Goal: Check status: Check status

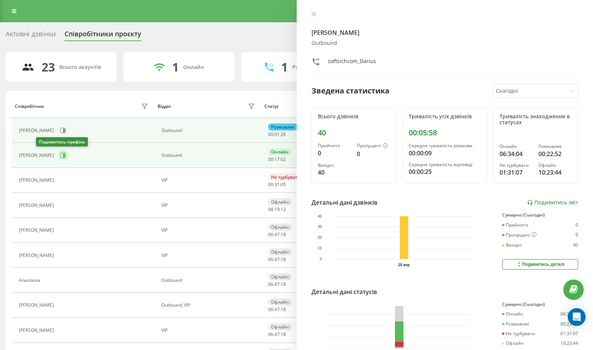
click at [60, 153] on icon at bounding box center [63, 155] width 6 height 6
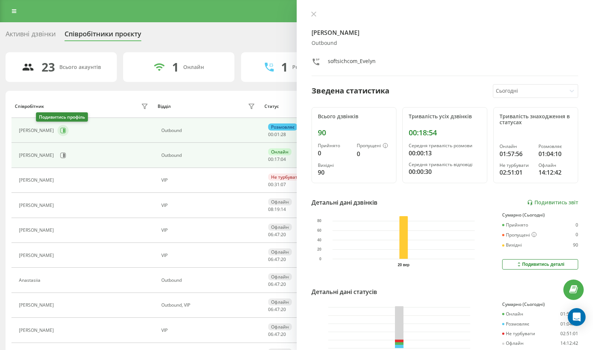
click at [60, 131] on icon at bounding box center [63, 131] width 6 height 6
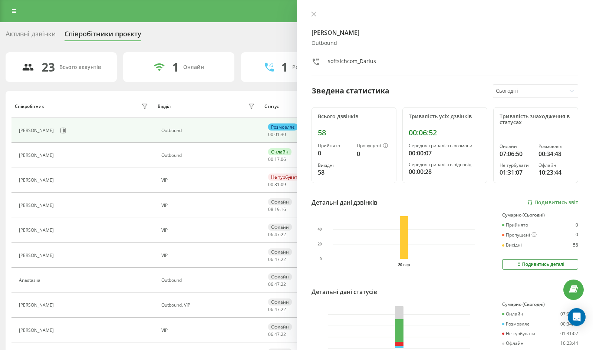
click at [314, 12] on icon at bounding box center [313, 13] width 5 height 5
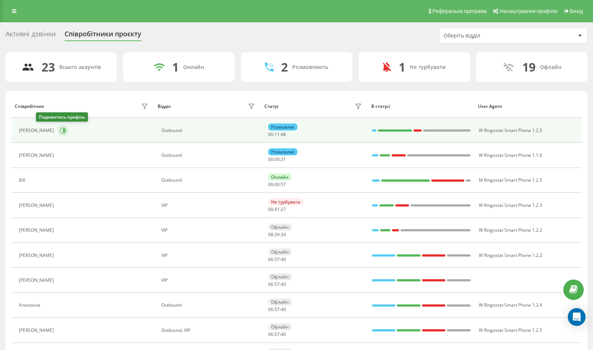
click at [57, 132] on button at bounding box center [62, 130] width 11 height 11
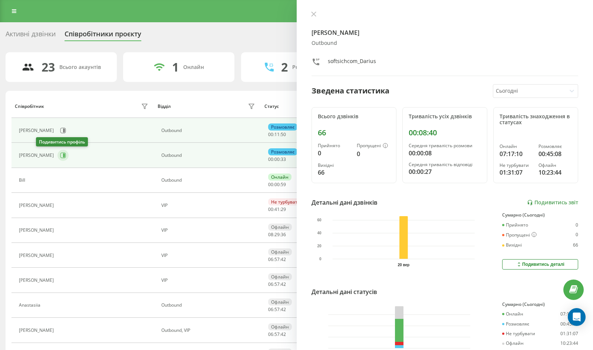
click at [60, 157] on icon at bounding box center [63, 155] width 6 height 6
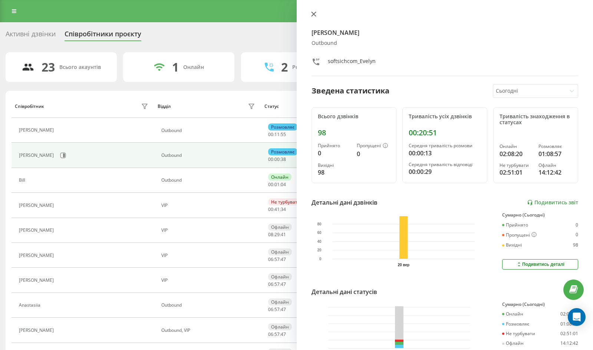
click at [311, 17] on button at bounding box center [314, 14] width 10 height 7
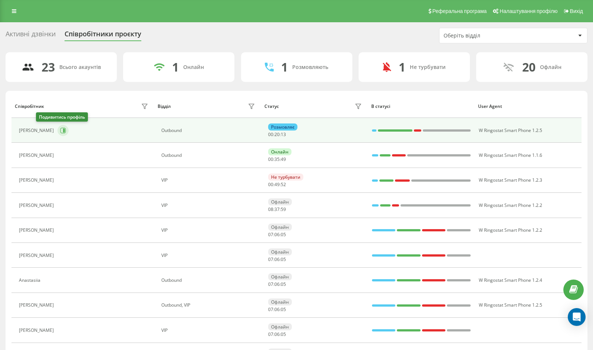
click at [57, 129] on button at bounding box center [62, 130] width 11 height 11
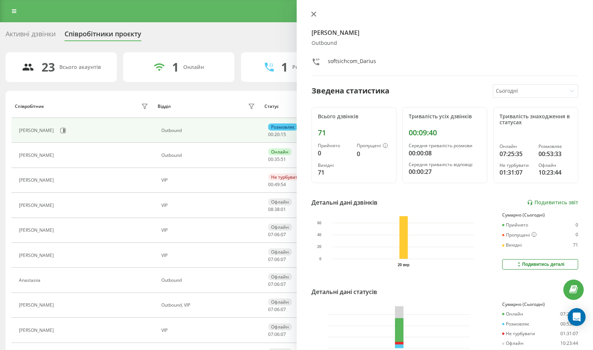
click at [314, 14] on icon at bounding box center [313, 13] width 5 height 5
